Goal: Find specific page/section: Find specific page/section

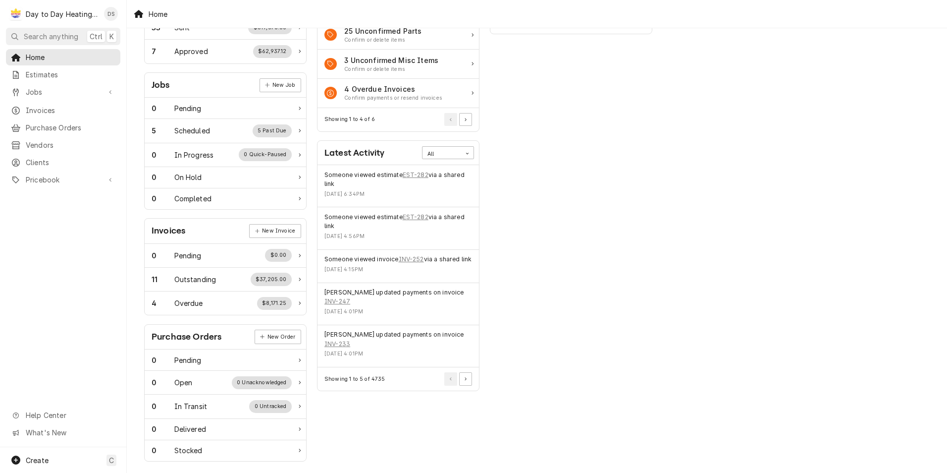
scroll to position [114, 0]
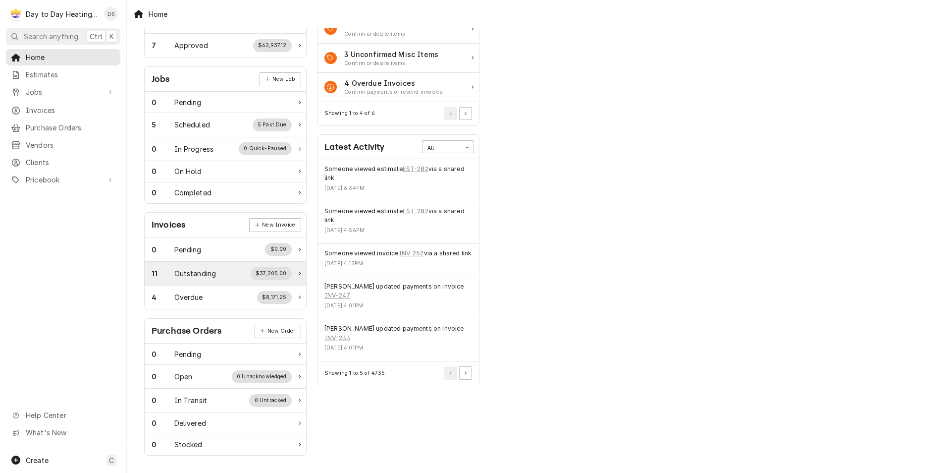
click at [272, 267] on div "$37,205.00" at bounding box center [272, 273] width 42 height 13
